Goal: Communication & Community: Answer question/provide support

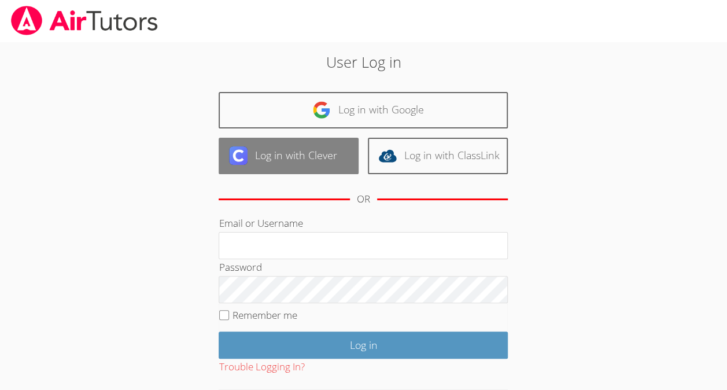
click at [322, 163] on link "Log in with Clever" at bounding box center [289, 156] width 140 height 36
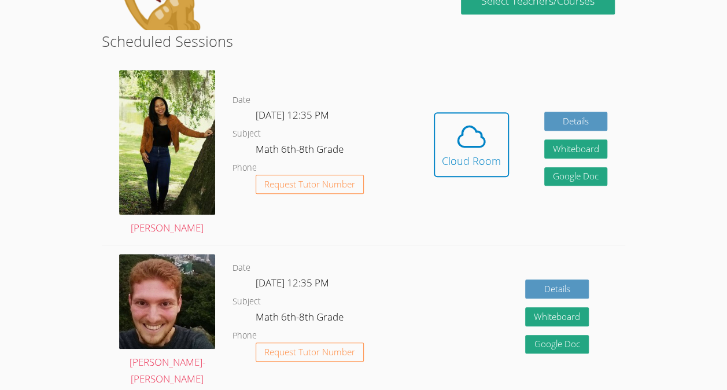
scroll to position [283, 0]
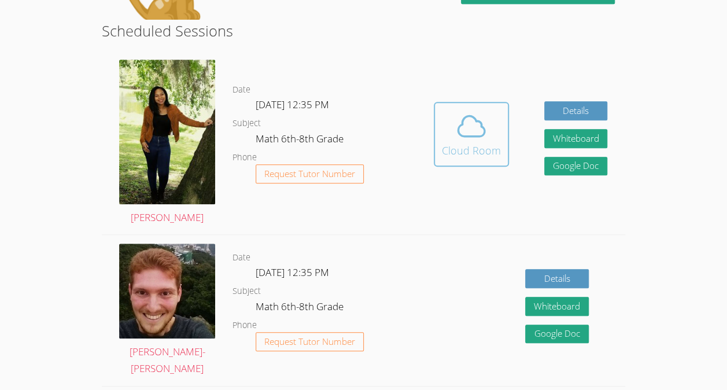
click at [463, 165] on button "Cloud Room" at bounding box center [471, 134] width 75 height 65
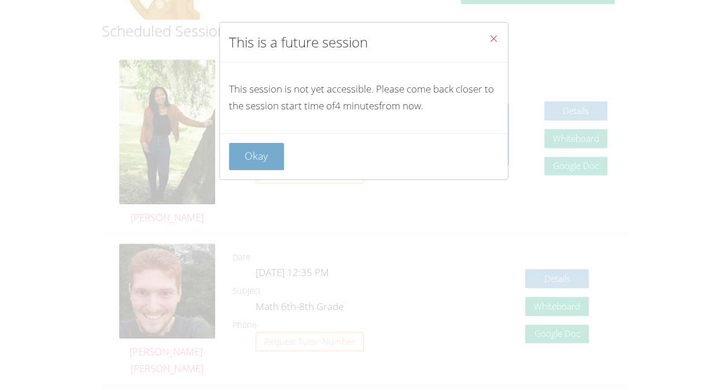
click at [274, 152] on button "Okay" at bounding box center [257, 156] width 56 height 27
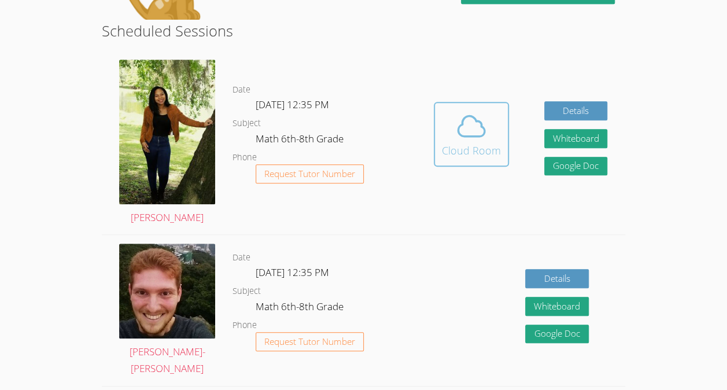
click at [480, 118] on icon at bounding box center [471, 126] width 32 height 32
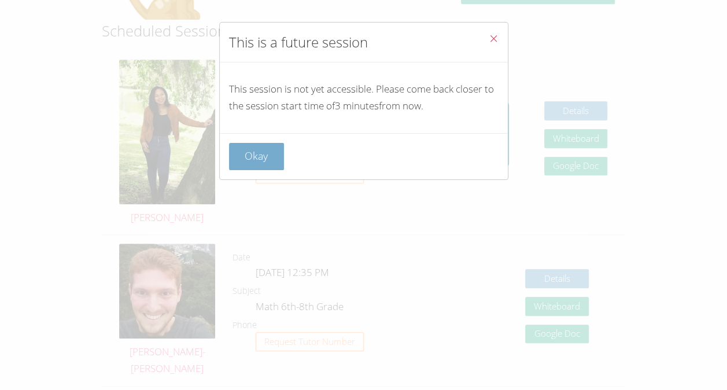
click at [276, 143] on button "Okay" at bounding box center [257, 156] width 56 height 27
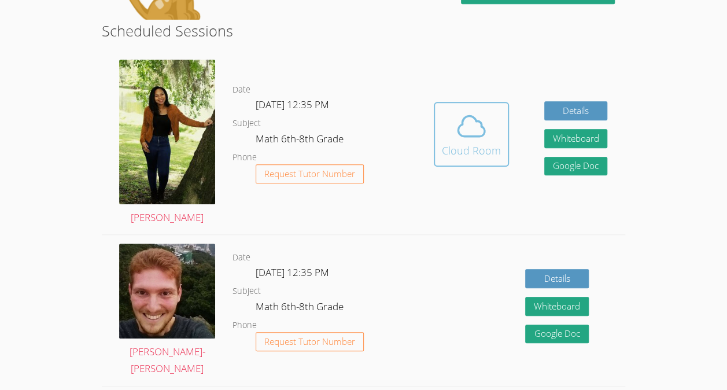
click at [500, 145] on button "Cloud Room" at bounding box center [471, 134] width 75 height 65
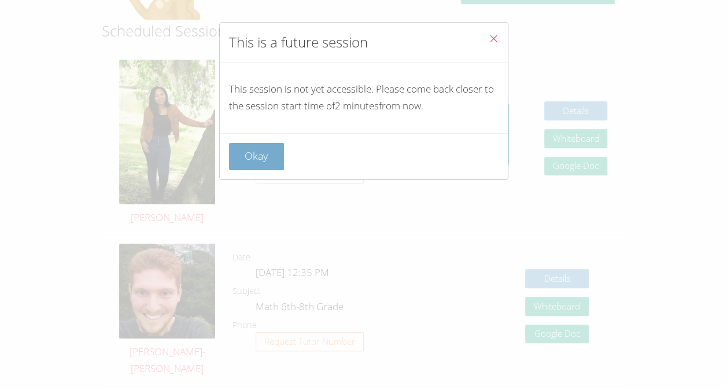
click at [267, 160] on button "Okay" at bounding box center [257, 156] width 56 height 27
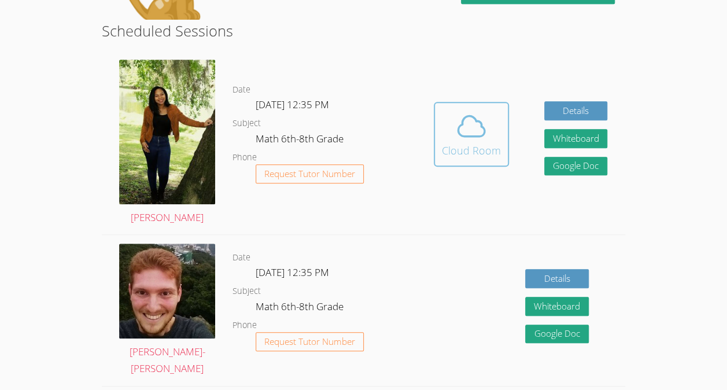
click at [491, 137] on span at bounding box center [471, 126] width 59 height 32
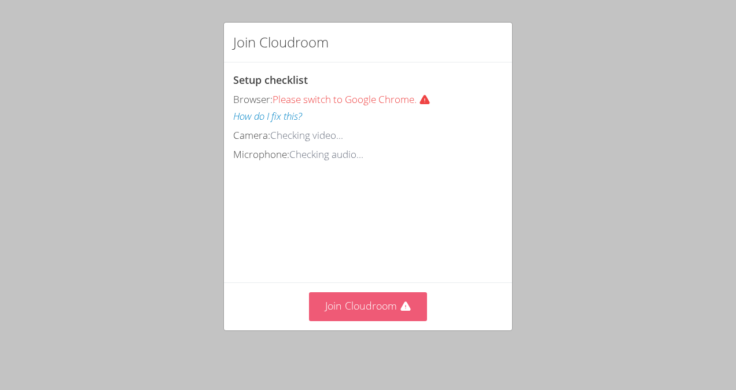
click at [388, 302] on button "Join Cloudroom" at bounding box center [368, 306] width 119 height 28
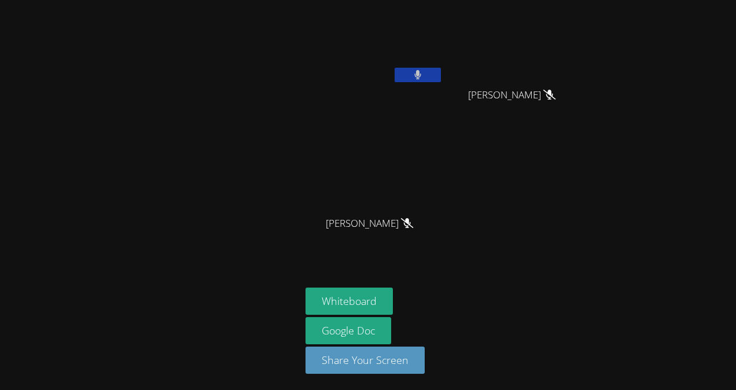
click at [427, 59] on video at bounding box center [374, 44] width 138 height 78
click at [426, 73] on button at bounding box center [417, 75] width 46 height 14
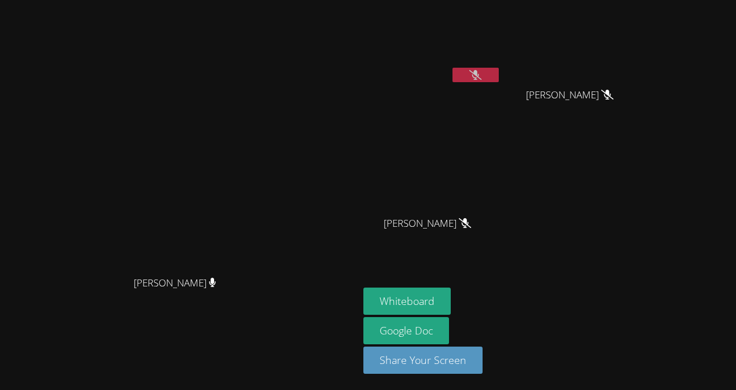
click at [481, 79] on icon at bounding box center [475, 75] width 12 height 10
click at [499, 75] on button at bounding box center [475, 75] width 46 height 14
click at [499, 73] on button at bounding box center [475, 75] width 46 height 14
click at [499, 69] on button at bounding box center [475, 75] width 46 height 14
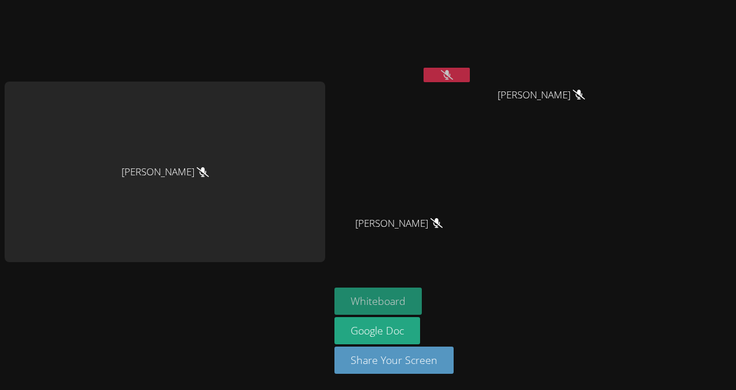
click at [394, 305] on button "Whiteboard" at bounding box center [377, 300] width 87 height 27
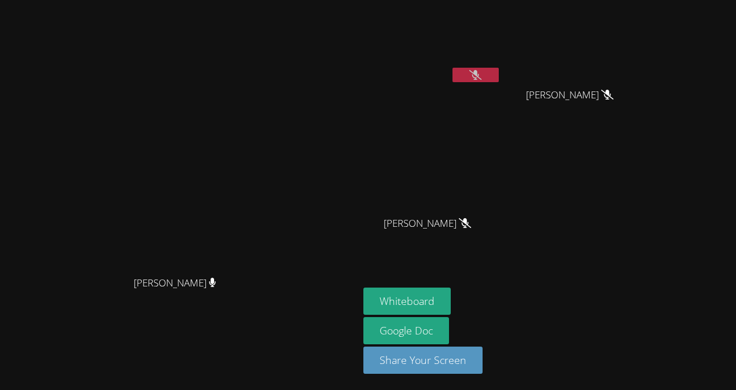
click at [501, 62] on video at bounding box center [432, 44] width 138 height 78
click at [499, 80] on button at bounding box center [475, 75] width 46 height 14
click at [480, 75] on icon at bounding box center [476, 75] width 8 height 10
click at [499, 69] on button at bounding box center [475, 75] width 46 height 14
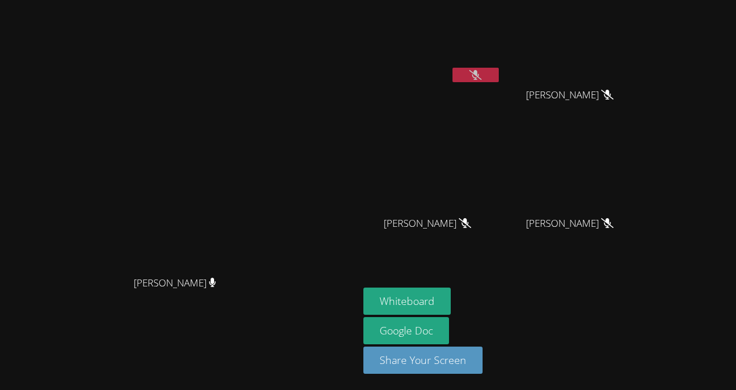
click at [499, 69] on button at bounding box center [475, 75] width 46 height 14
click at [481, 76] on icon at bounding box center [475, 75] width 12 height 10
click at [479, 72] on icon at bounding box center [475, 75] width 7 height 10
click at [481, 79] on icon at bounding box center [475, 75] width 12 height 10
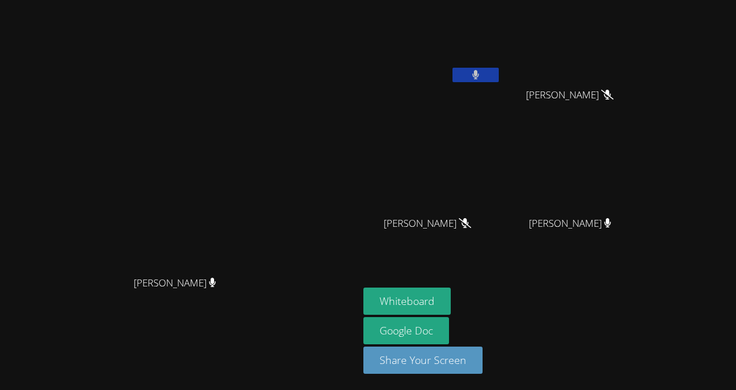
click at [499, 75] on button at bounding box center [475, 75] width 46 height 14
click at [481, 74] on icon at bounding box center [475, 75] width 12 height 10
click at [499, 69] on button at bounding box center [475, 75] width 46 height 14
click at [499, 82] on button at bounding box center [475, 75] width 46 height 14
click at [499, 75] on button at bounding box center [475, 75] width 46 height 14
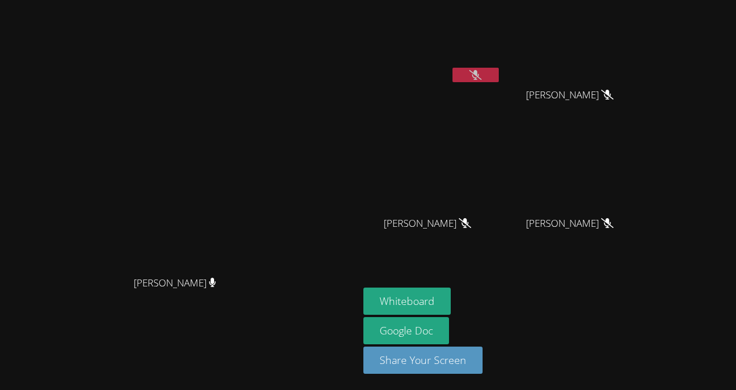
click at [501, 126] on div "Lens Francois" at bounding box center [432, 67] width 138 height 124
click at [499, 71] on button at bounding box center [475, 75] width 46 height 14
click at [499, 72] on button at bounding box center [475, 75] width 46 height 14
click at [501, 65] on video at bounding box center [432, 44] width 138 height 78
click at [501, 61] on video at bounding box center [432, 44] width 138 height 78
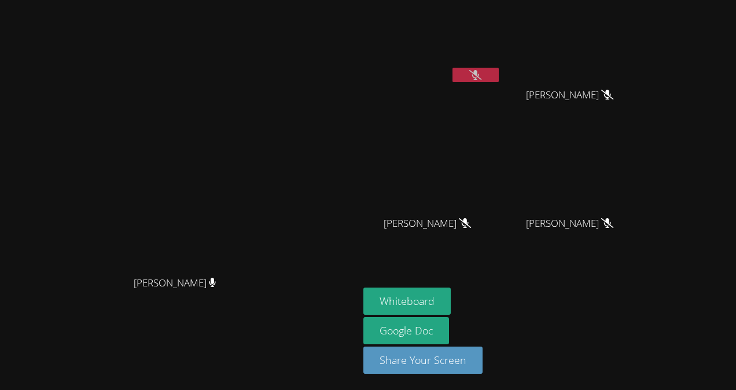
click at [499, 70] on button at bounding box center [475, 75] width 46 height 14
click at [499, 72] on button at bounding box center [475, 75] width 46 height 14
click at [501, 66] on video at bounding box center [432, 44] width 138 height 78
click at [481, 78] on icon at bounding box center [475, 75] width 12 height 10
click at [480, 71] on icon at bounding box center [476, 75] width 8 height 10
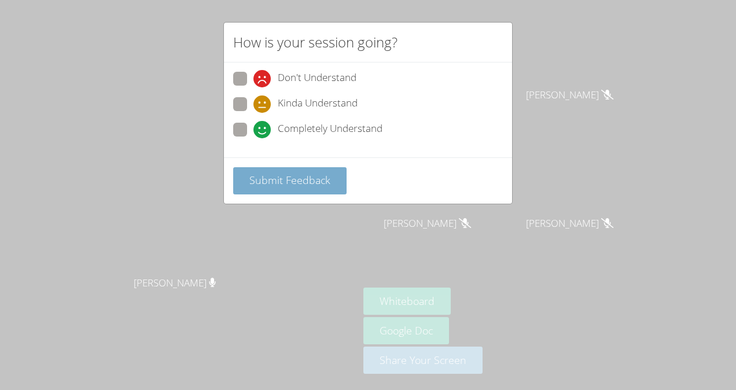
click at [293, 183] on span "Submit Feedback" at bounding box center [289, 180] width 81 height 14
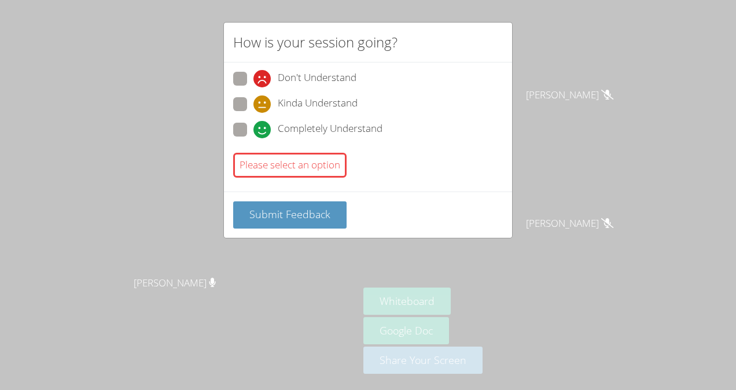
click at [253, 138] on span at bounding box center [253, 138] width 0 height 0
click at [253, 132] on input "Completely Understand" at bounding box center [258, 128] width 10 height 10
radio input "true"
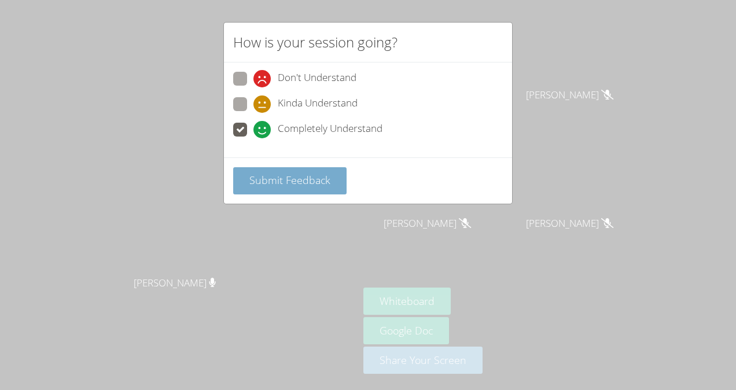
click at [320, 168] on button "Submit Feedback" at bounding box center [289, 180] width 113 height 27
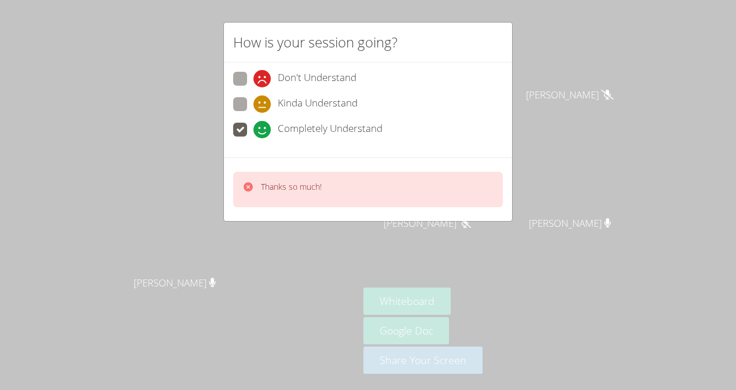
click at [555, 67] on div "How is your session going? Don't Understand Kinda Understand Completely Underst…" at bounding box center [368, 195] width 736 height 390
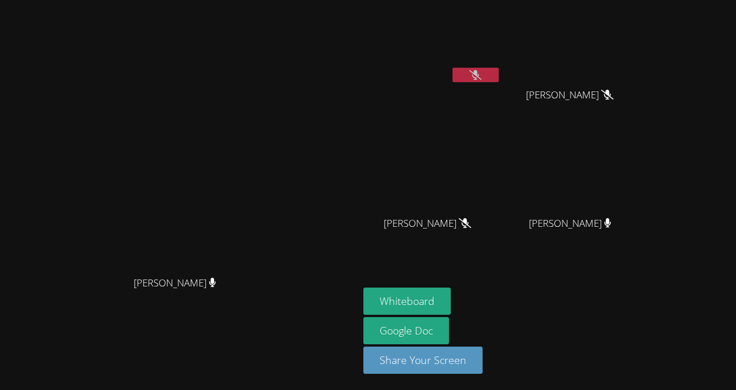
click at [499, 74] on button at bounding box center [475, 75] width 46 height 14
click at [501, 64] on video at bounding box center [432, 44] width 138 height 78
click at [499, 69] on button at bounding box center [475, 75] width 46 height 14
click at [499, 75] on button at bounding box center [475, 75] width 46 height 14
